Goal: Find specific page/section: Find specific page/section

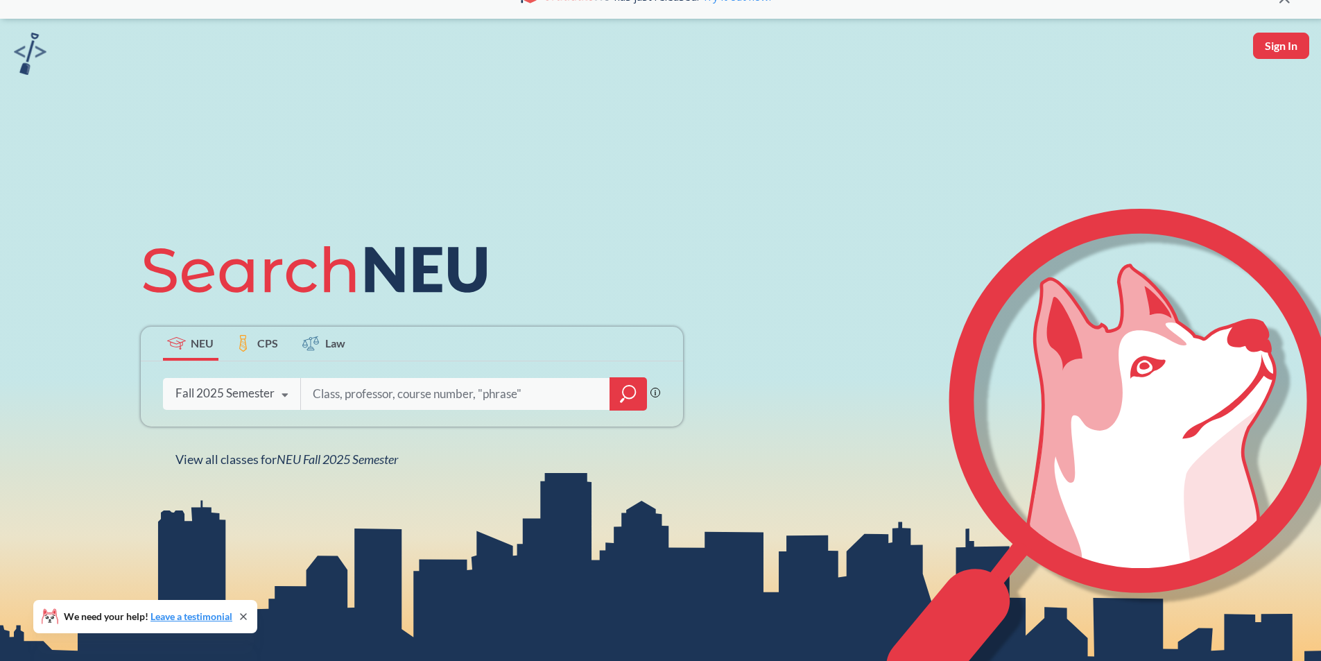
scroll to position [69, 0]
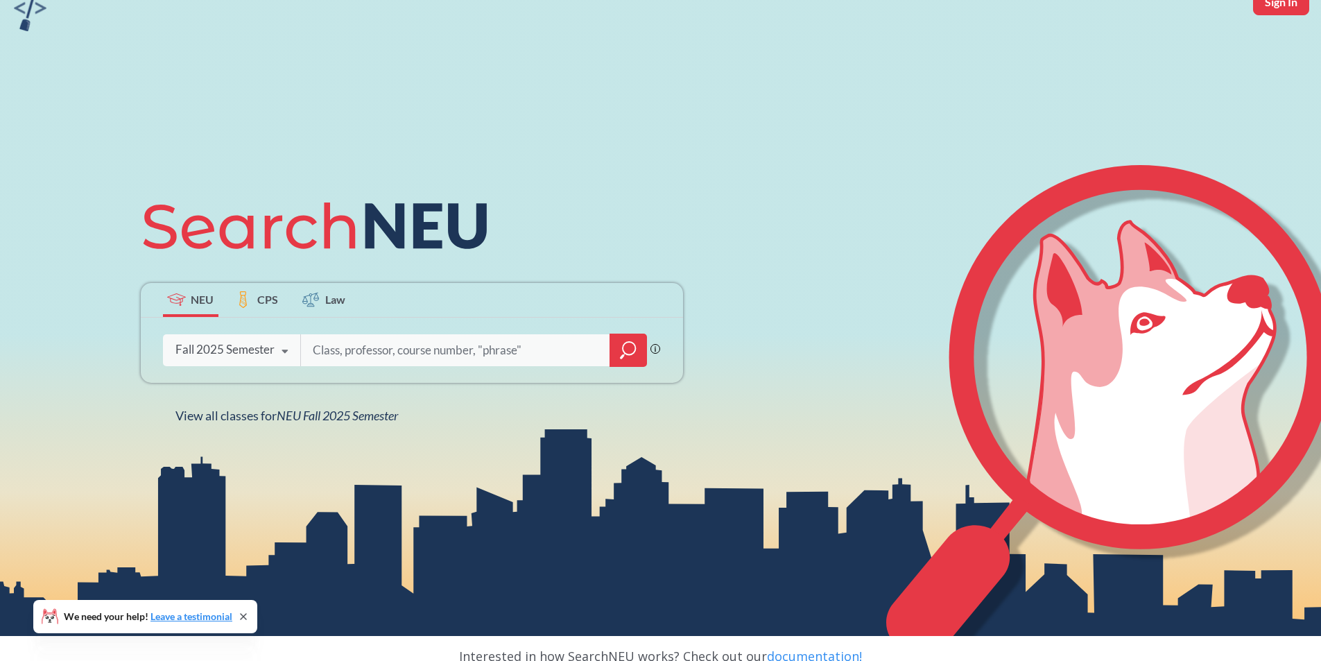
click at [625, 352] on icon "magnifying glass" at bounding box center [628, 350] width 17 height 19
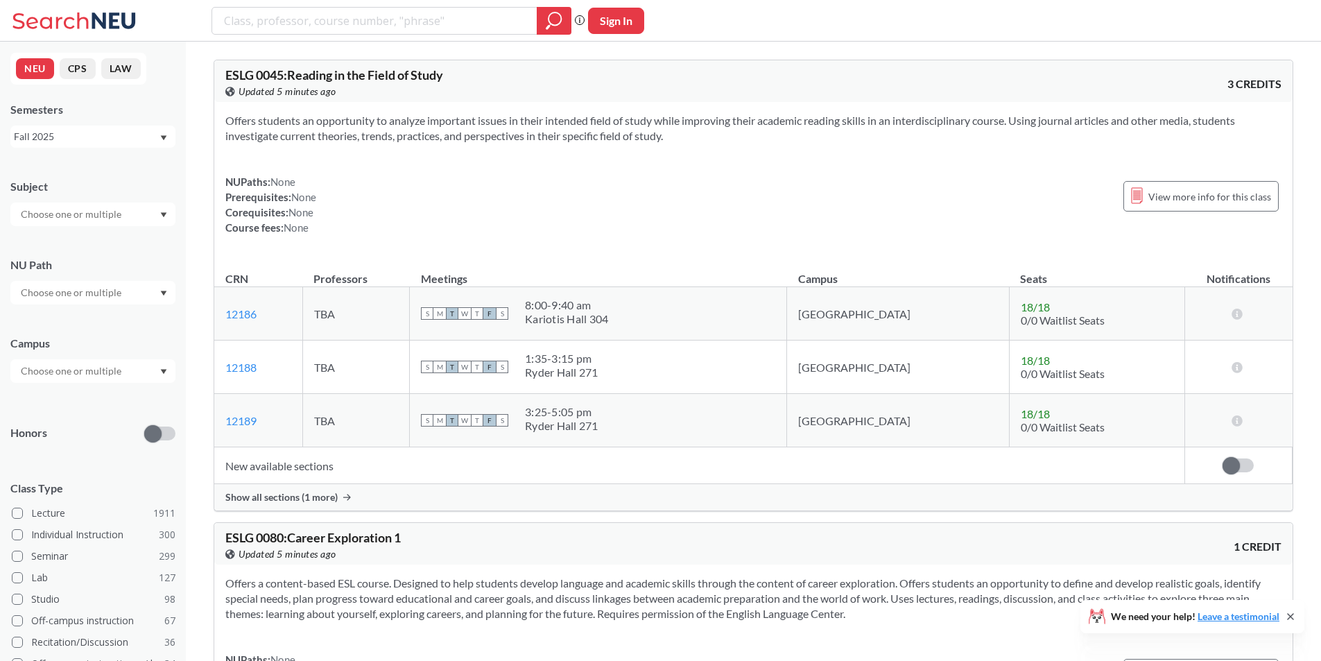
click at [123, 216] on input "text" at bounding box center [72, 214] width 117 height 17
click at [85, 243] on div "CS ( 115 )" at bounding box center [96, 238] width 157 height 15
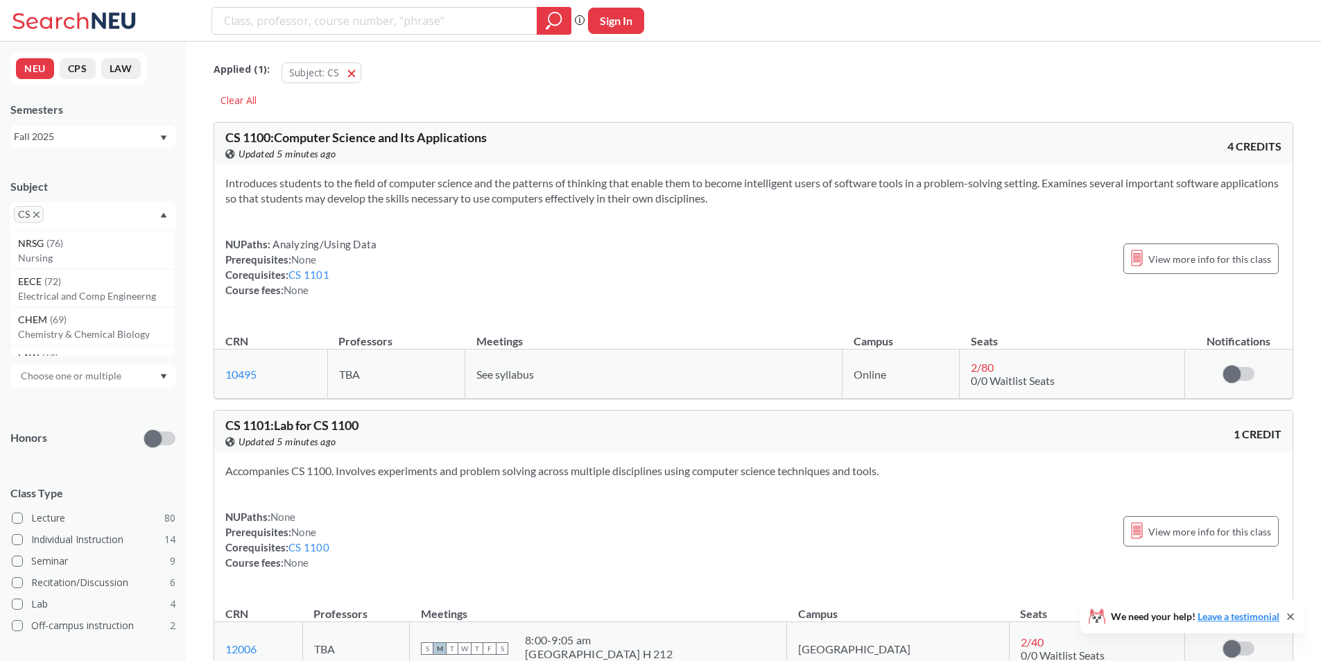
click at [136, 200] on div "Subject CS NRSG ( 76 ) Nursing EECE ( 72 ) Electrical and Comp Engineerng CHEM …" at bounding box center [92, 198] width 165 height 66
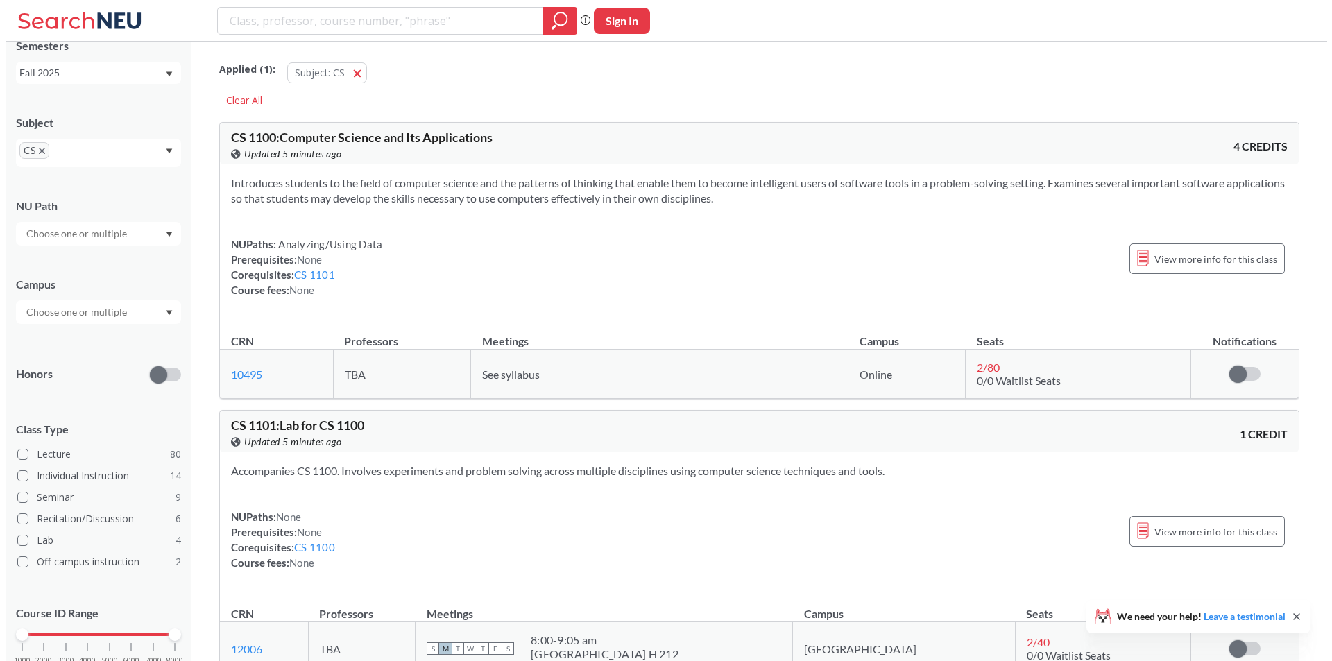
scroll to position [69, 0]
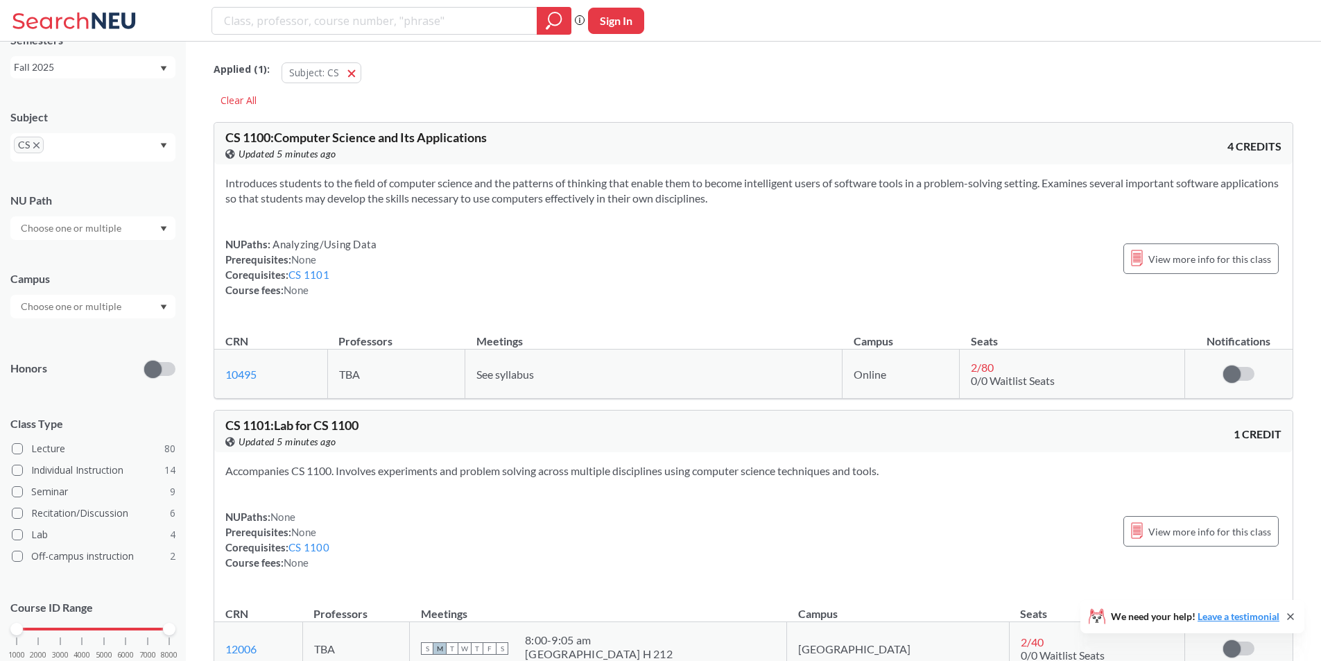
click at [134, 235] on div at bounding box center [92, 228] width 165 height 24
click at [128, 260] on div "Writing Intensive ( 10 )" at bounding box center [96, 259] width 157 height 15
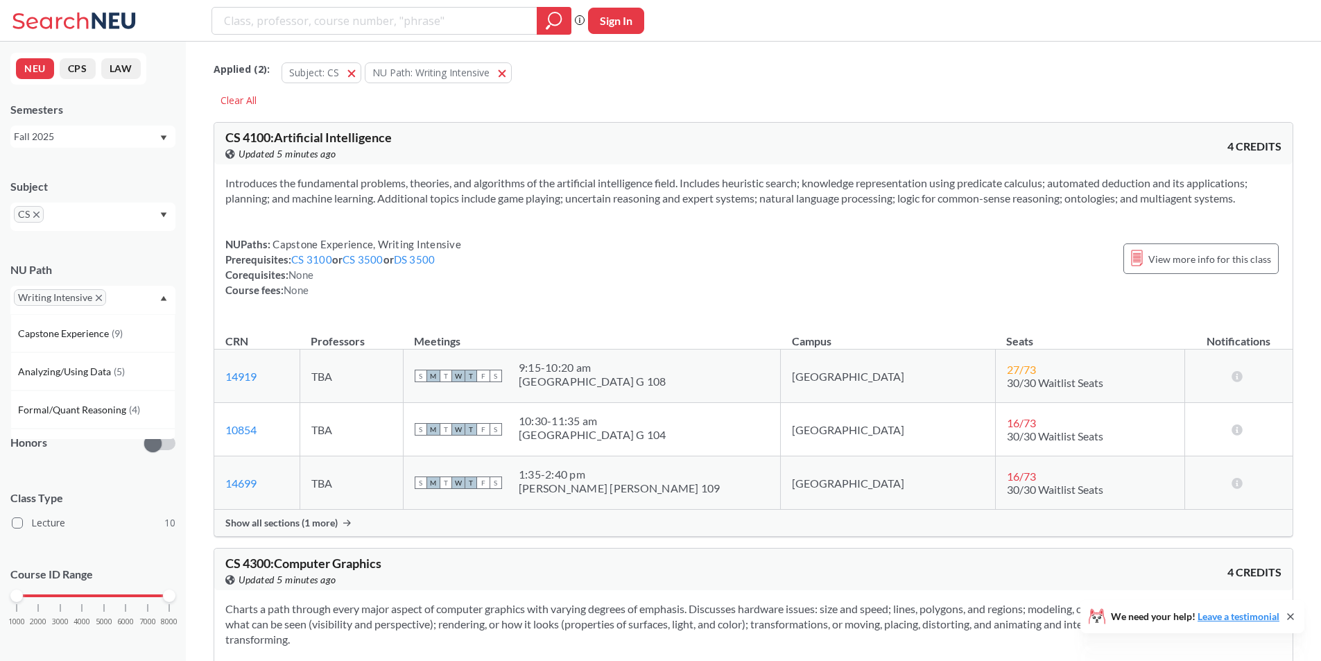
click at [139, 259] on div "NU Path Writing Intensive Capstone Experience ( 9 ) Analyzing/Using Data ( 5 ) …" at bounding box center [92, 281] width 165 height 66
drag, startPoint x: 1055, startPoint y: 1, endPoint x: 1011, endPoint y: 10, distance: 44.5
click at [1011, 10] on div "Phrase search guarantees the exact search appears in the results. Ex. If you wa…" at bounding box center [660, 21] width 1321 height 42
click at [499, 73] on button "NU Path: Writing Intensive Writing Intensive" at bounding box center [438, 72] width 147 height 21
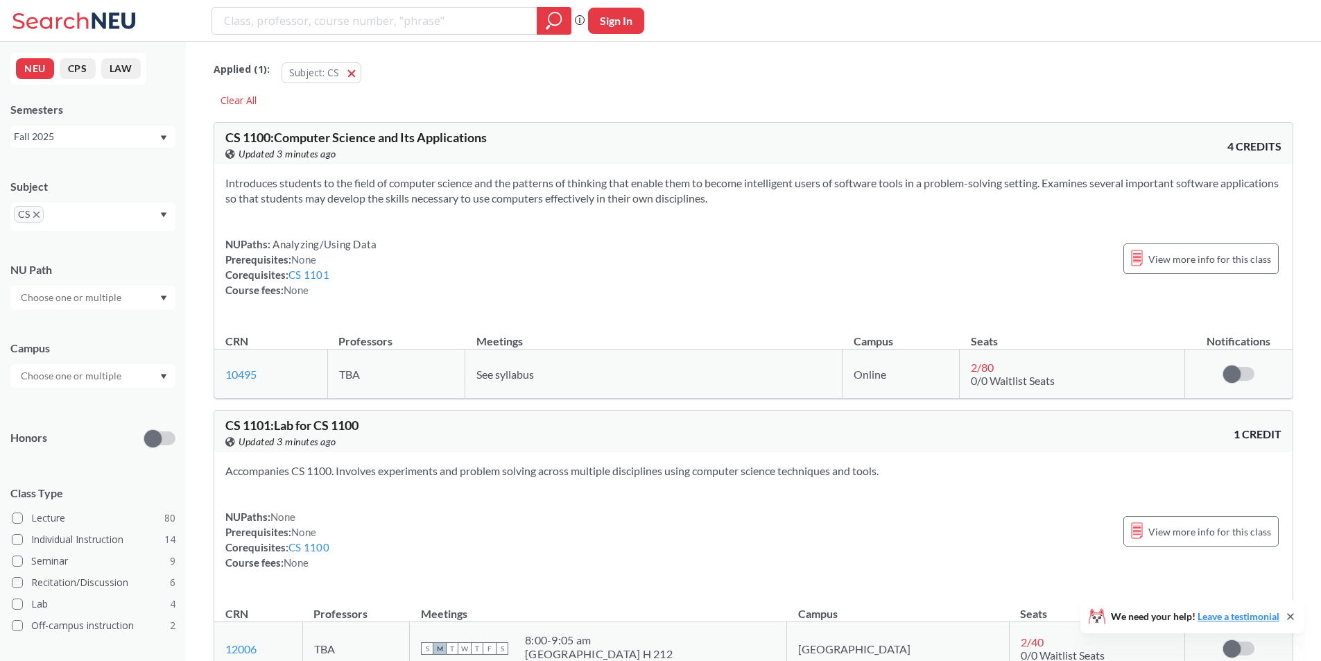
click at [137, 301] on div at bounding box center [92, 298] width 165 height 24
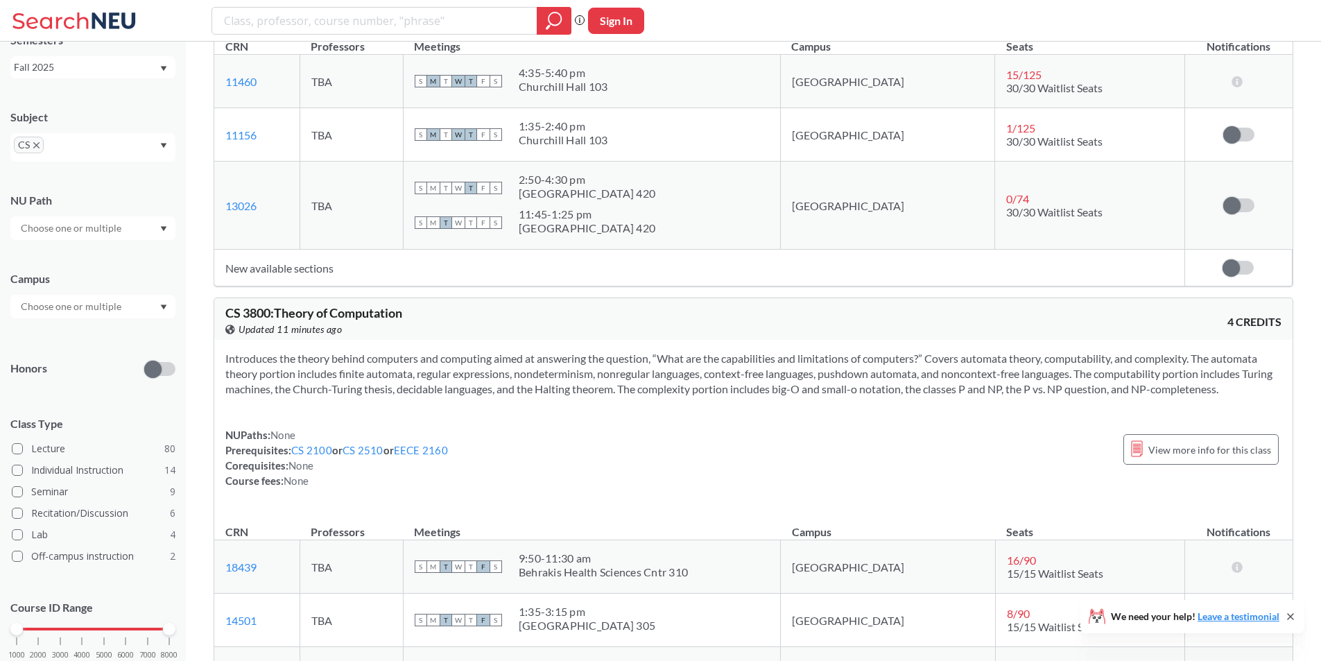
scroll to position [8078, 0]
